Goal: Task Accomplishment & Management: Manage account settings

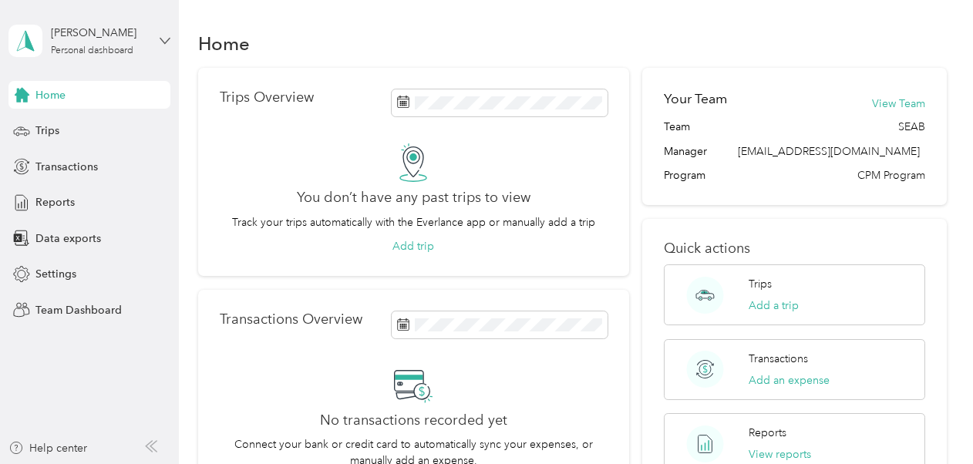
click at [160, 42] on icon at bounding box center [165, 40] width 11 height 11
click at [98, 133] on div "Team dashboard Personal dashboard Log out" at bounding box center [170, 161] width 303 height 97
click at [163, 48] on div "[PERSON_NAME] Personal dashboard" at bounding box center [89, 41] width 162 height 54
click at [123, 126] on div "Team dashboard" at bounding box center [170, 126] width 303 height 27
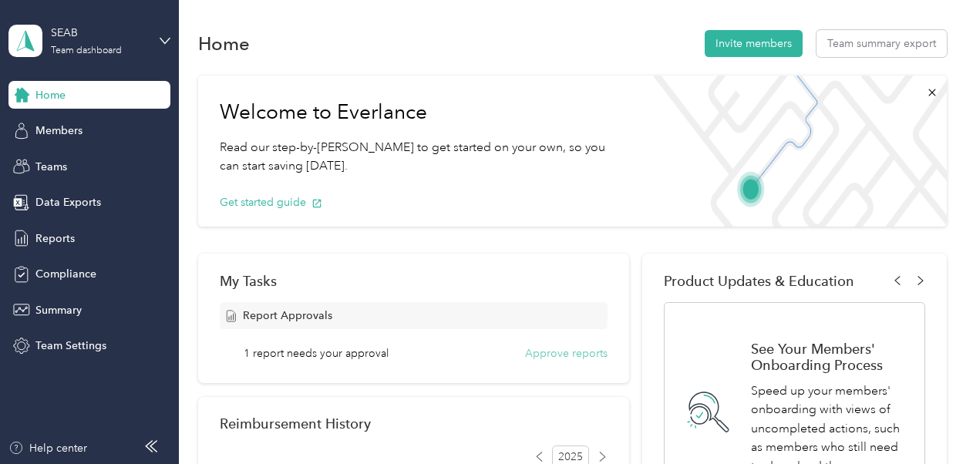
click at [559, 359] on button "Approve reports" at bounding box center [566, 353] width 83 height 16
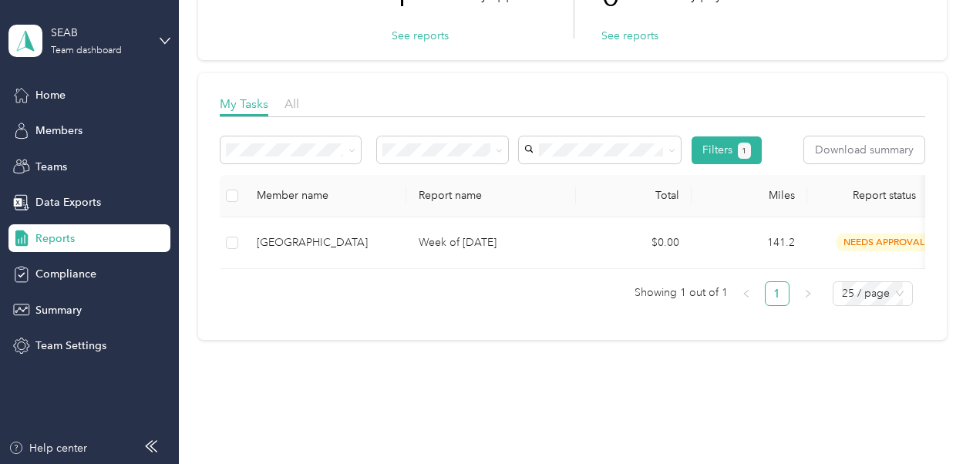
scroll to position [151, 0]
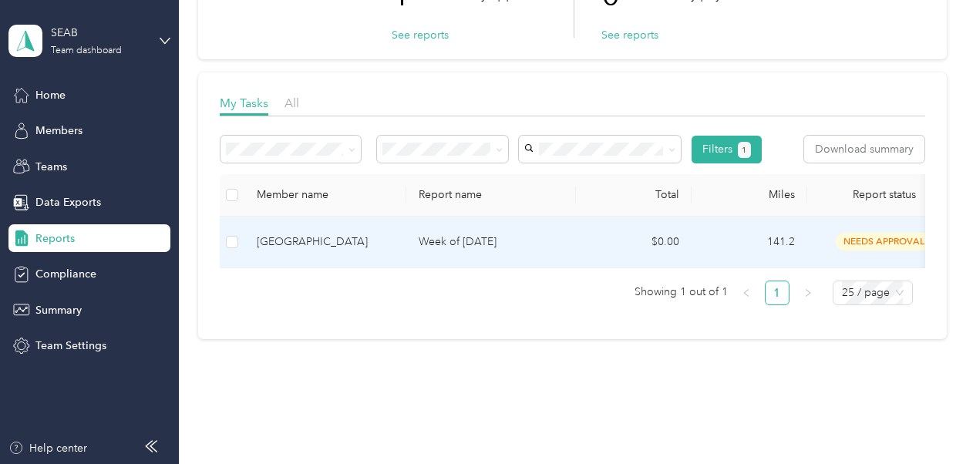
click at [533, 244] on p "Week of [DATE]" at bounding box center [491, 242] width 145 height 17
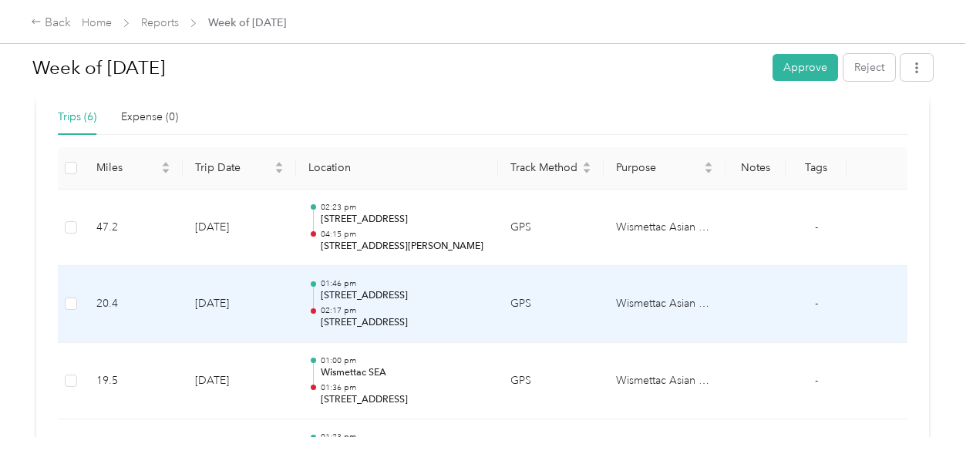
scroll to position [686, 0]
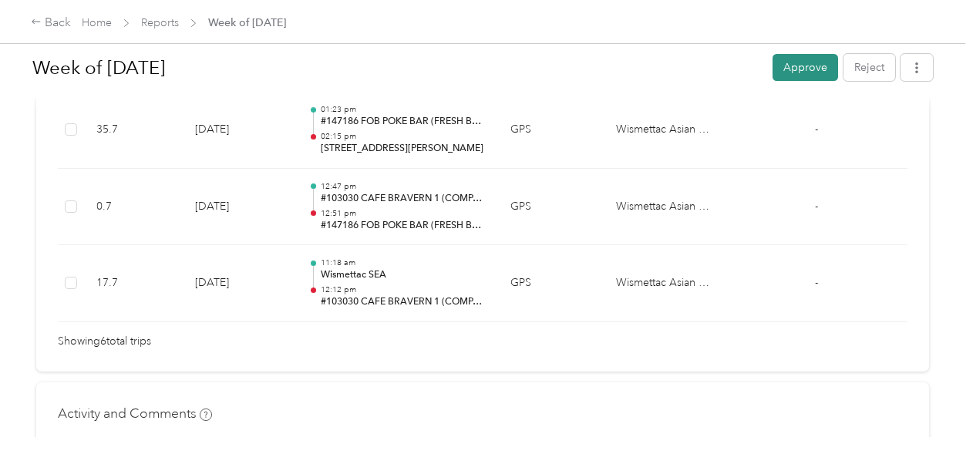
click at [786, 70] on button "Approve" at bounding box center [806, 67] width 66 height 27
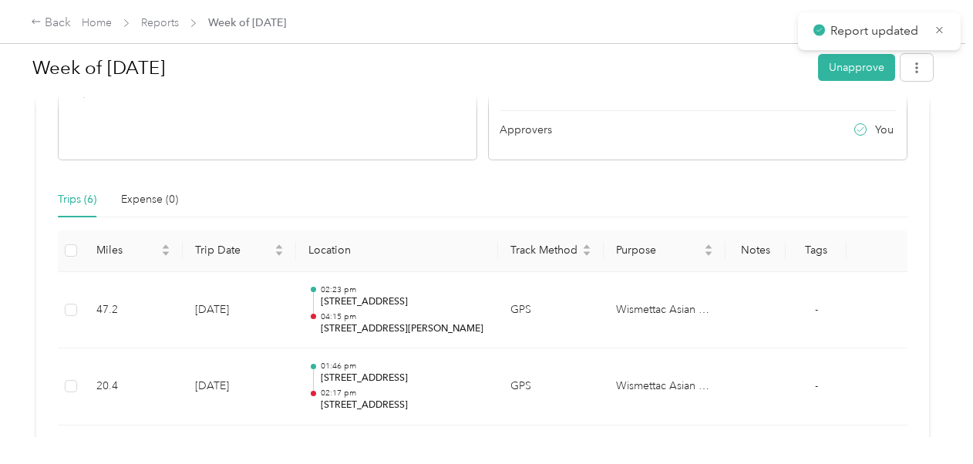
scroll to position [0, 0]
